Goal: Information Seeking & Learning: Learn about a topic

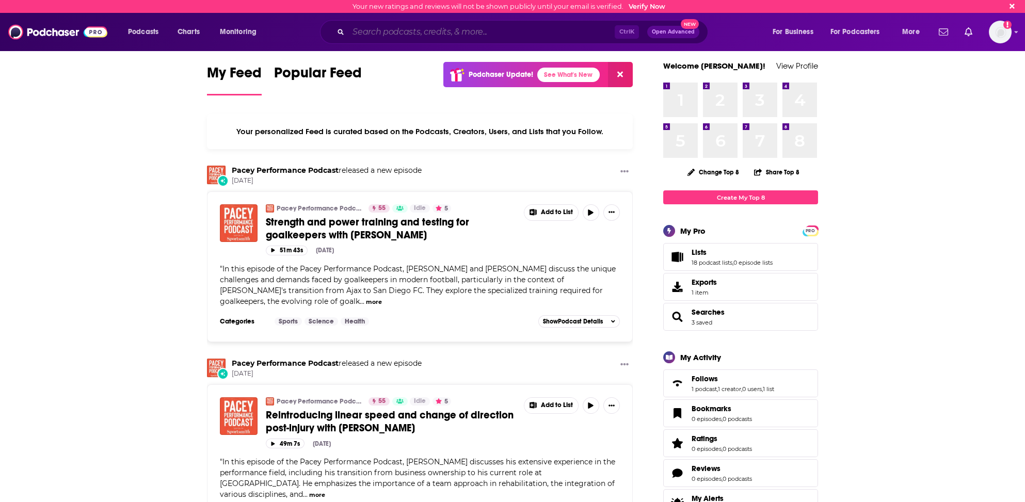
click at [397, 34] on input "Search podcasts, credits, & more..." at bounding box center [481, 32] width 266 height 17
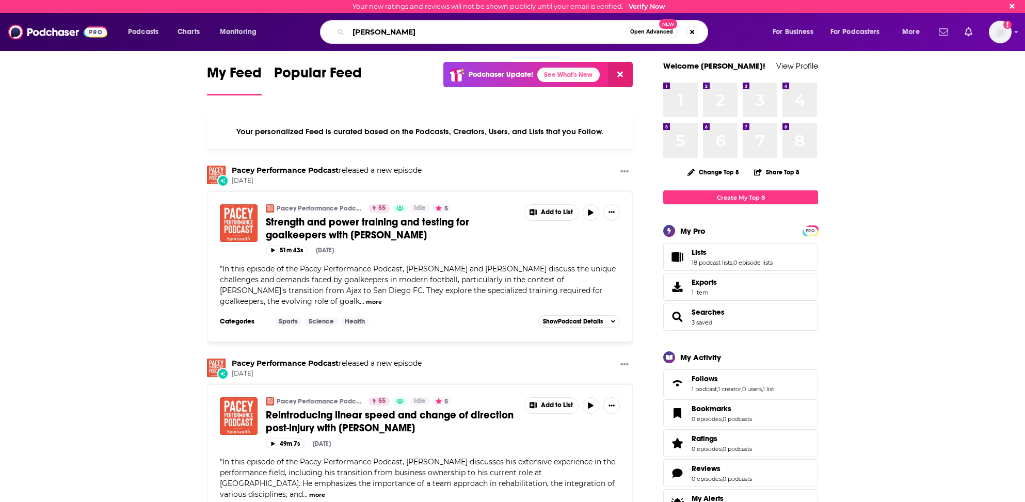
type input "[PERSON_NAME]"
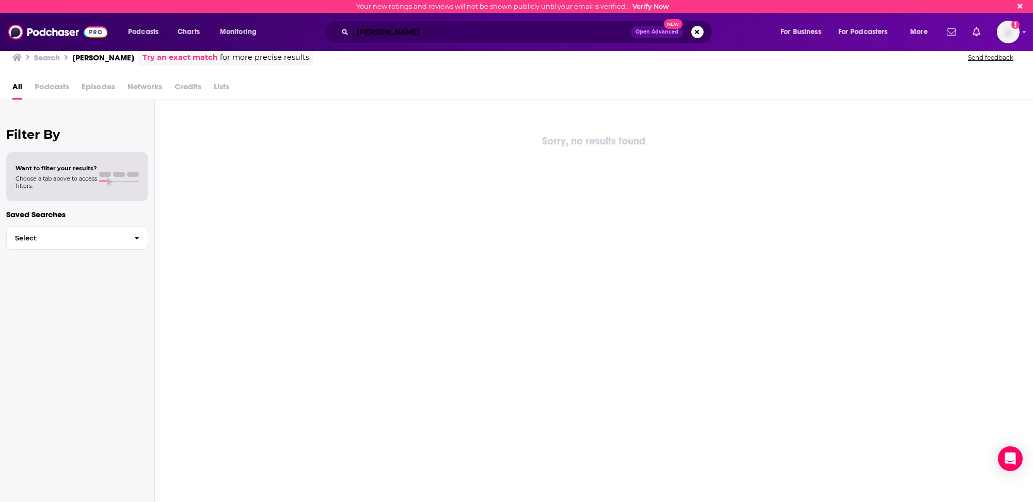
click at [378, 30] on input "[PERSON_NAME]" at bounding box center [491, 32] width 278 height 17
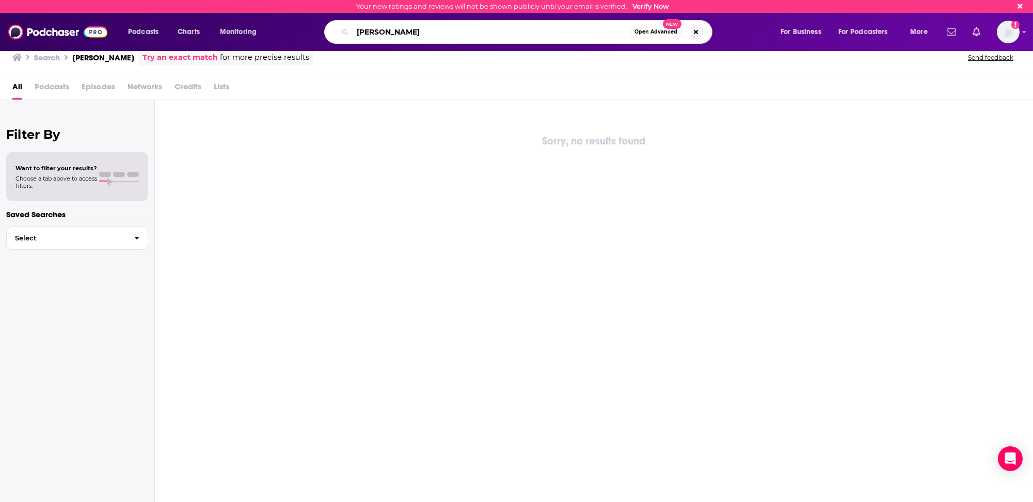
click at [378, 30] on input "[PERSON_NAME]" at bounding box center [490, 32] width 277 height 17
type input "thrive talk"
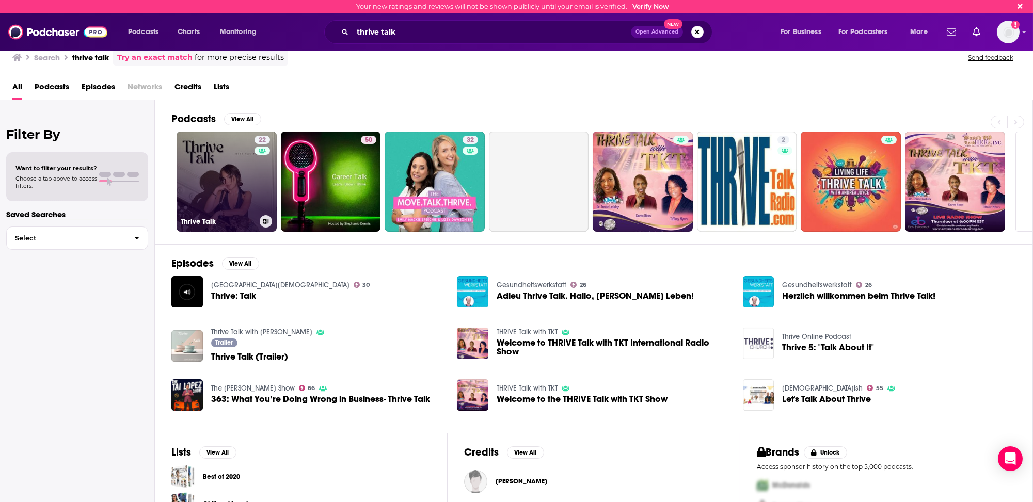
click at [198, 192] on link "22 Thrive Talk" at bounding box center [226, 182] width 100 height 100
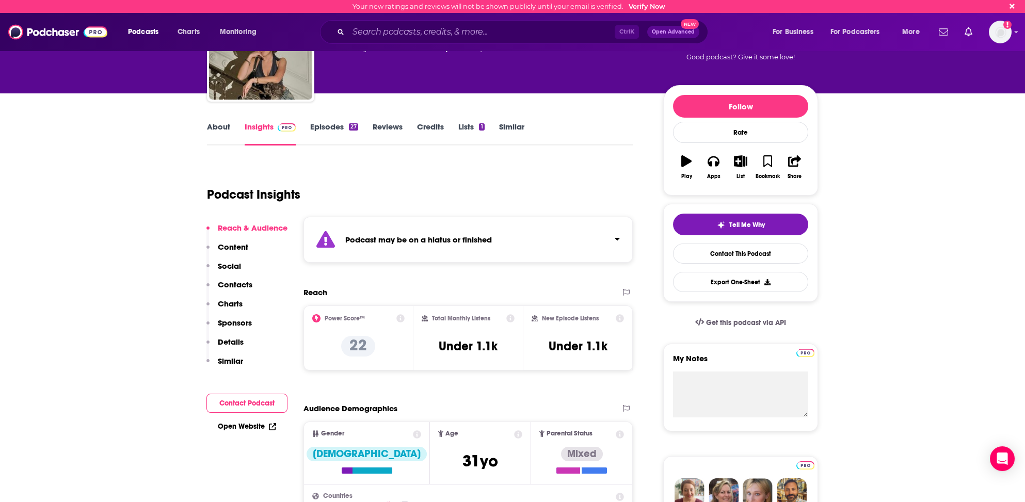
scroll to position [103, 0]
